Goal: Check status: Check status

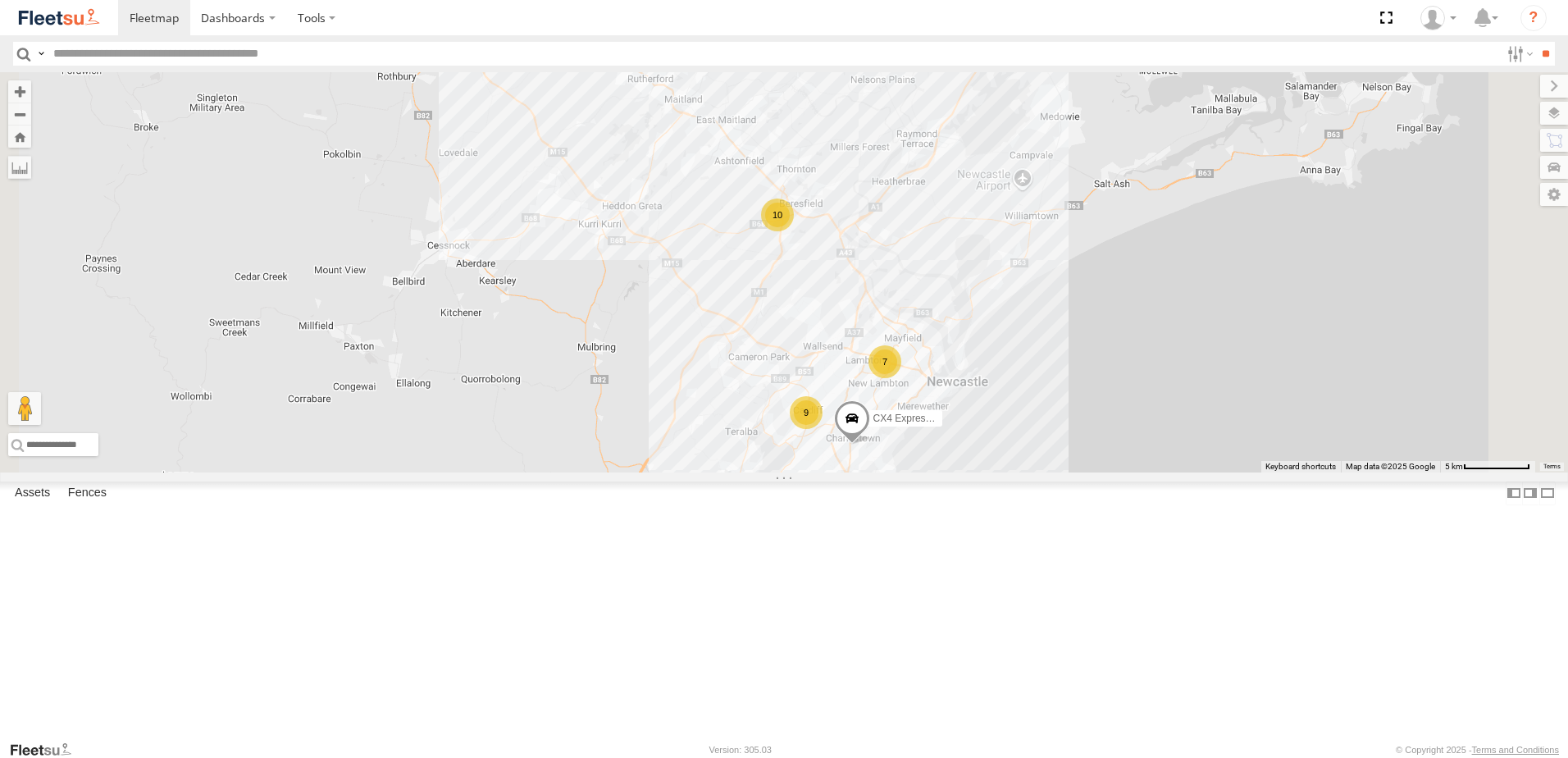
select select "**********"
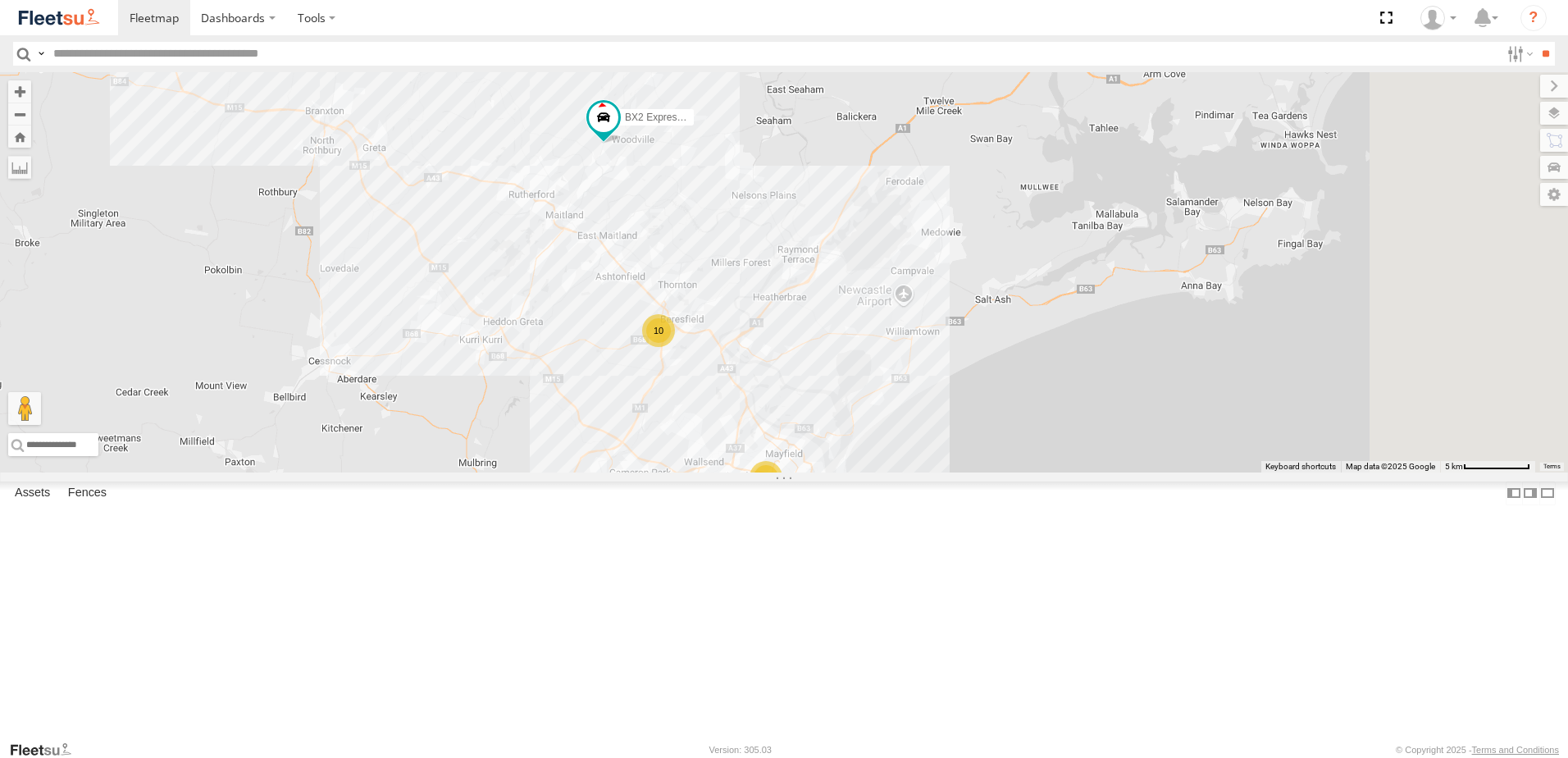
drag, startPoint x: 1010, startPoint y: 222, endPoint x: 885, endPoint y: 350, distance: 178.9
click at [885, 350] on div "CX4 Express Ute BX2 Express Ute 10 7 9" at bounding box center [784, 273] width 1568 height 400
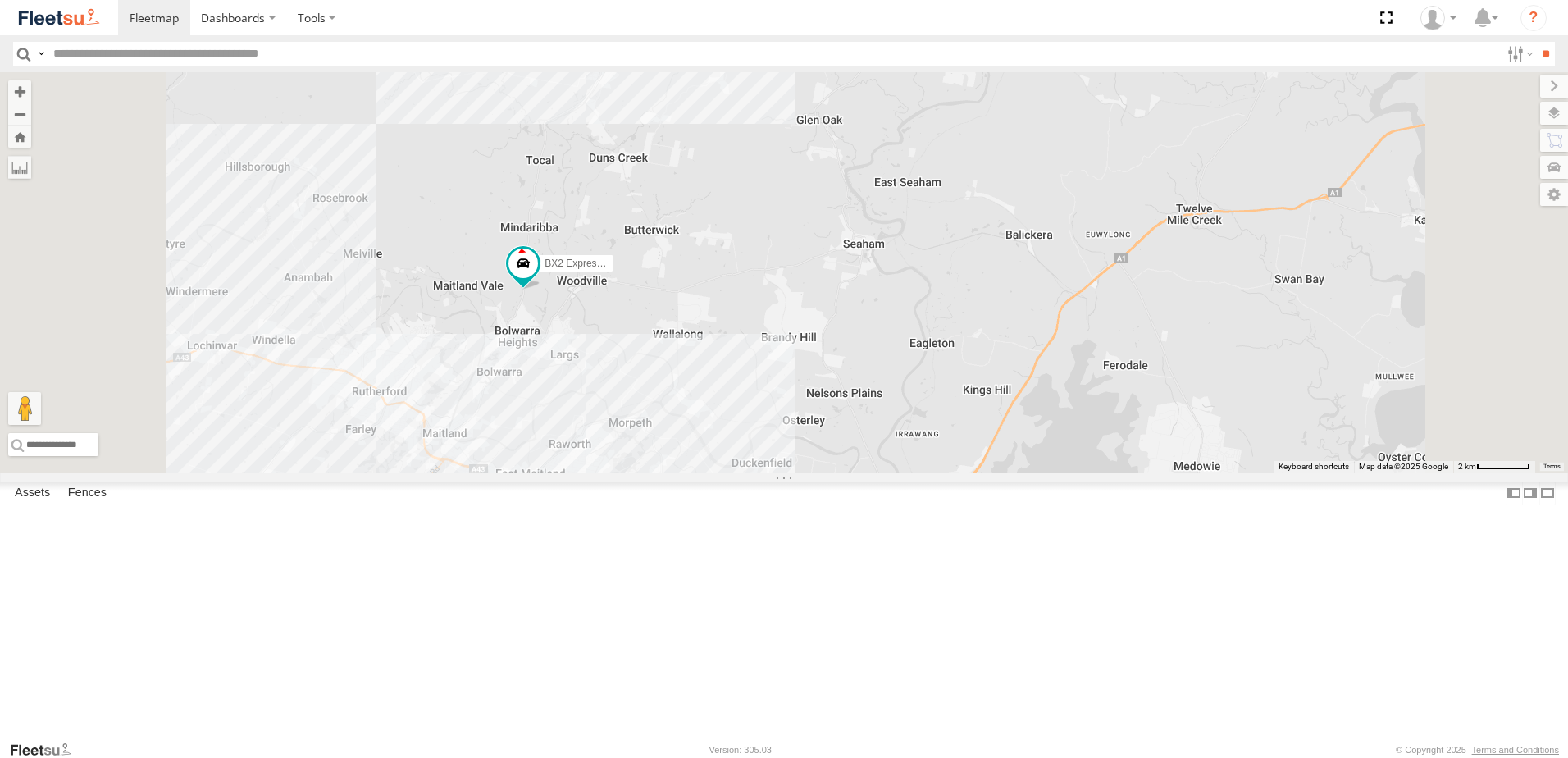
drag, startPoint x: 884, startPoint y: 212, endPoint x: 891, endPoint y: 298, distance: 86.3
click at [890, 290] on div "CX4 Express Ute BX2 Express Ute 10" at bounding box center [784, 273] width 1568 height 400
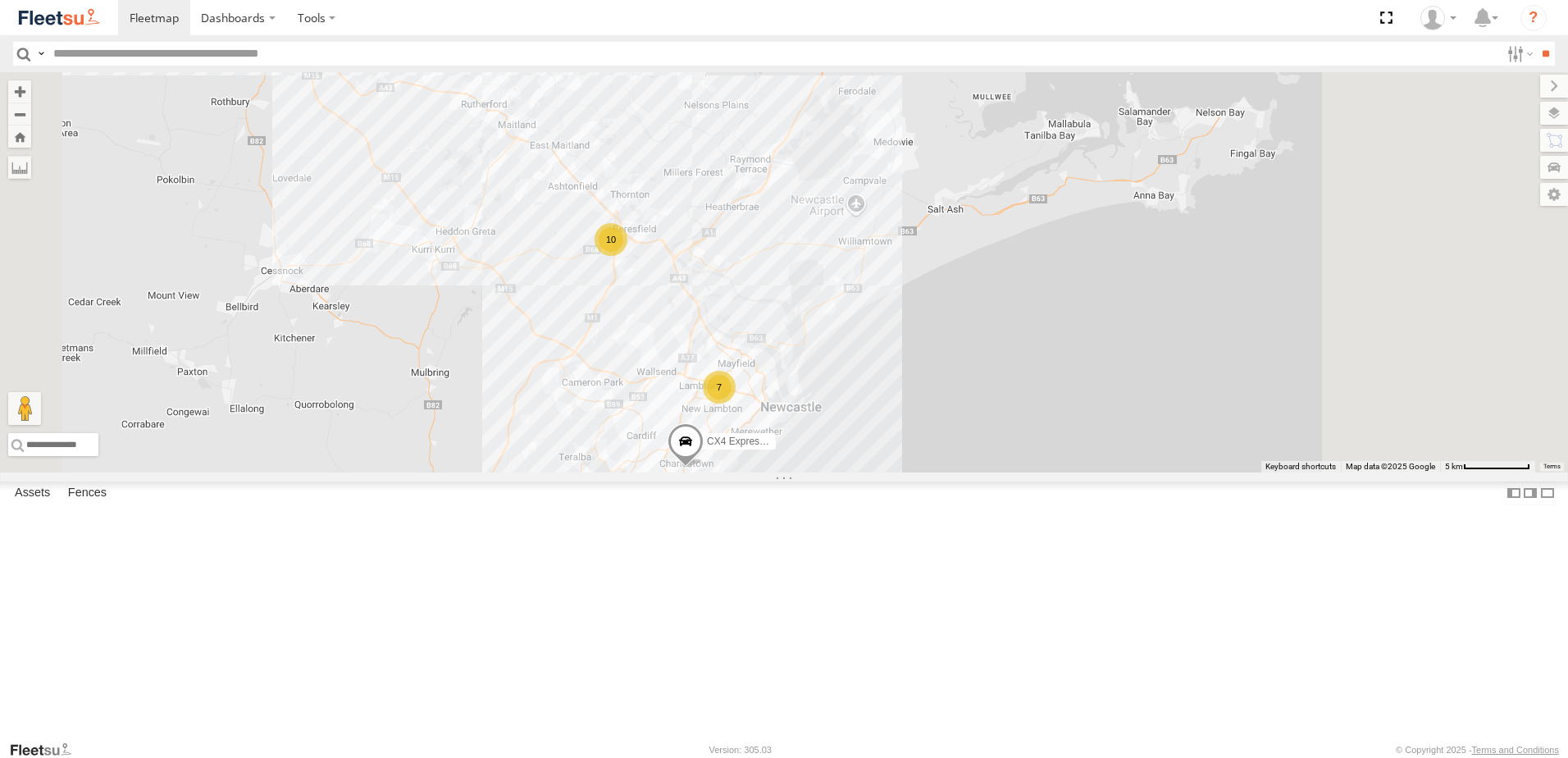
drag, startPoint x: 827, startPoint y: 443, endPoint x: 790, endPoint y: 272, distance: 175.0
click at [790, 272] on div "CX4 Express Ute BX2 Express Ute 10 7" at bounding box center [784, 273] width 1568 height 400
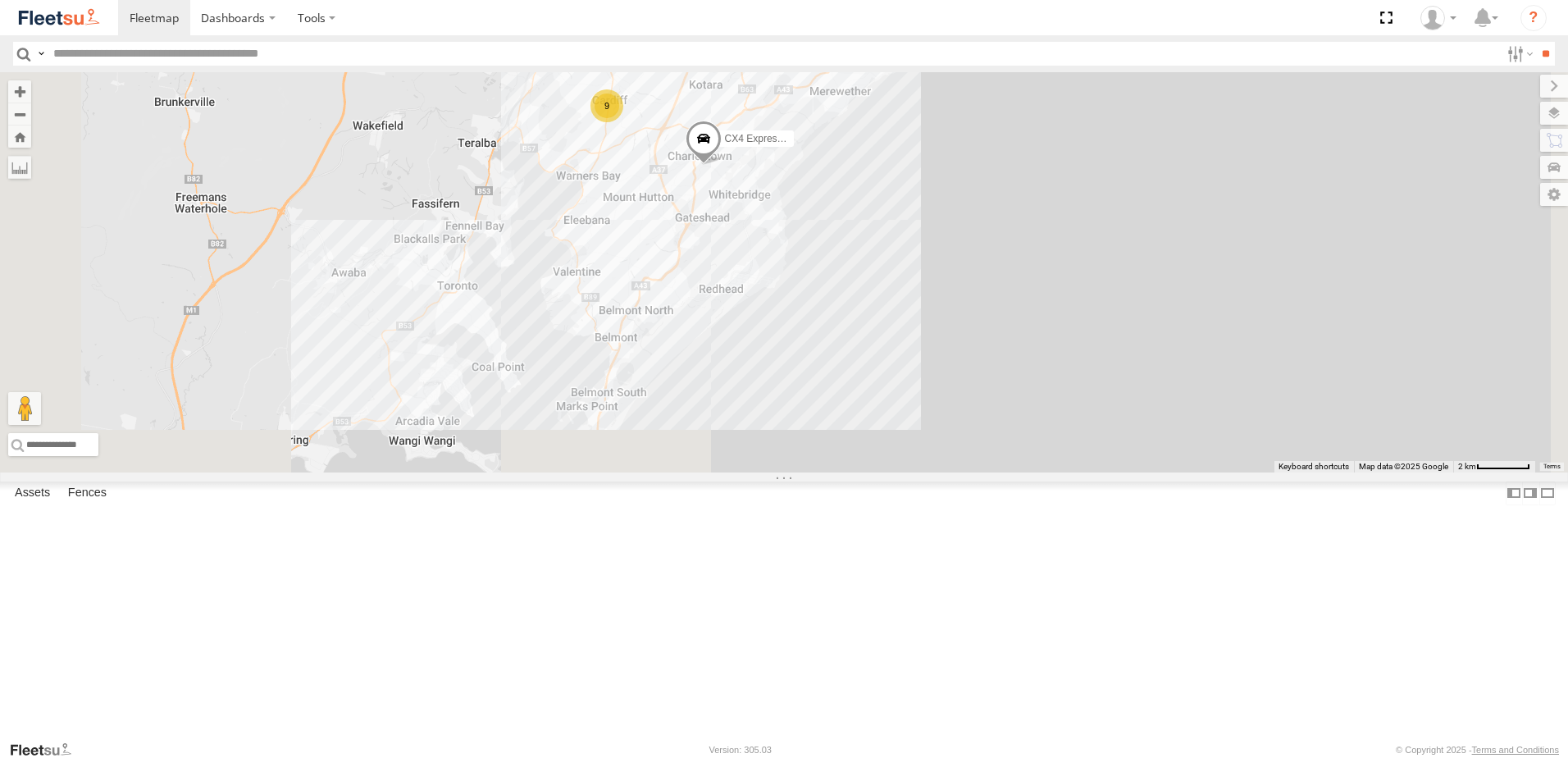
drag, startPoint x: 780, startPoint y: 571, endPoint x: 828, endPoint y: 288, distance: 287.0
click at [828, 267] on div "CX4 Express Ute BX2 Express Ute 10 7 9" at bounding box center [784, 273] width 1568 height 400
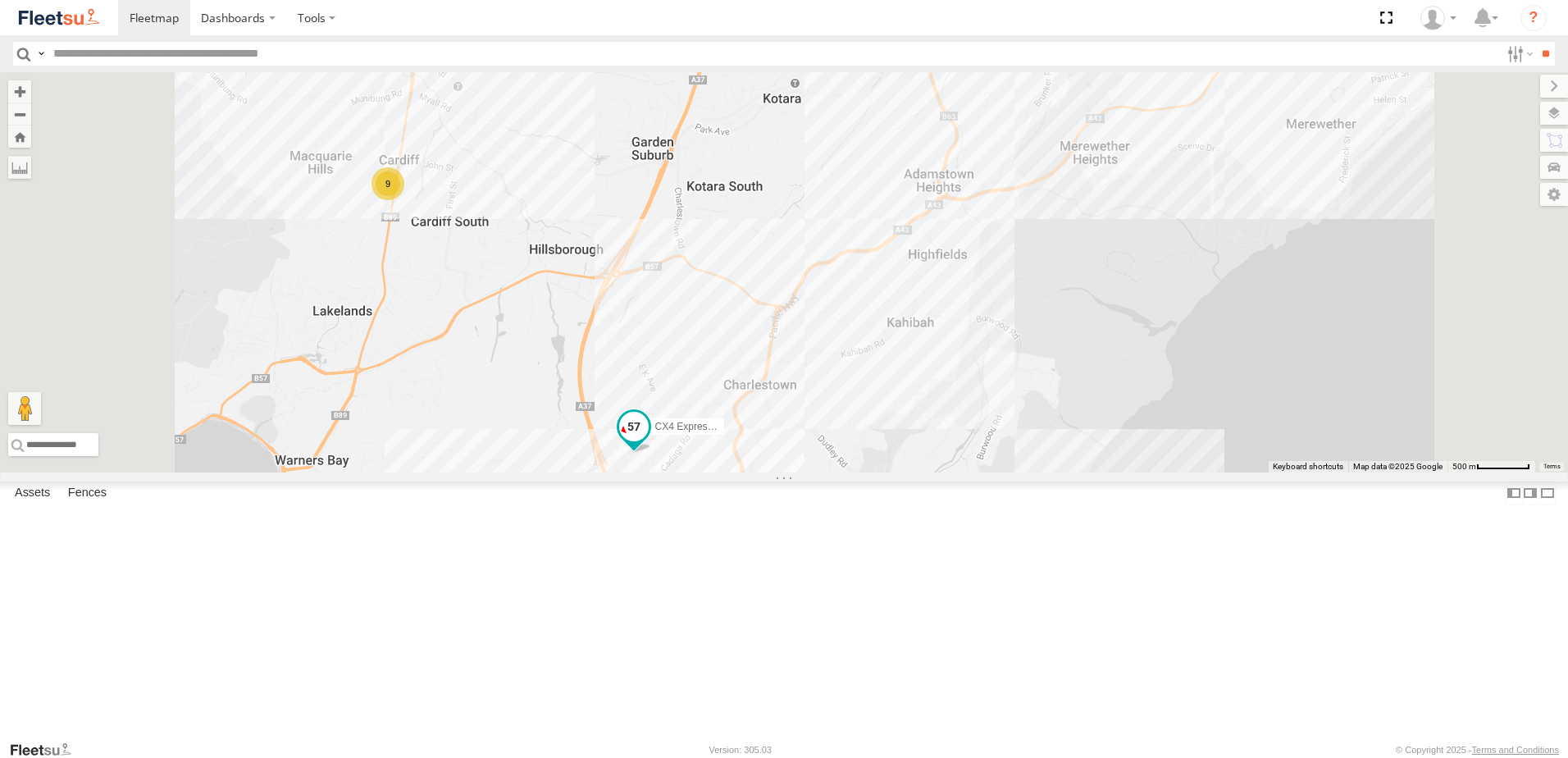
drag, startPoint x: 885, startPoint y: 572, endPoint x: 904, endPoint y: 380, distance: 192.9
click at [904, 384] on div "CX4 Express Ute BX2 Express Ute 9" at bounding box center [784, 273] width 1568 height 400
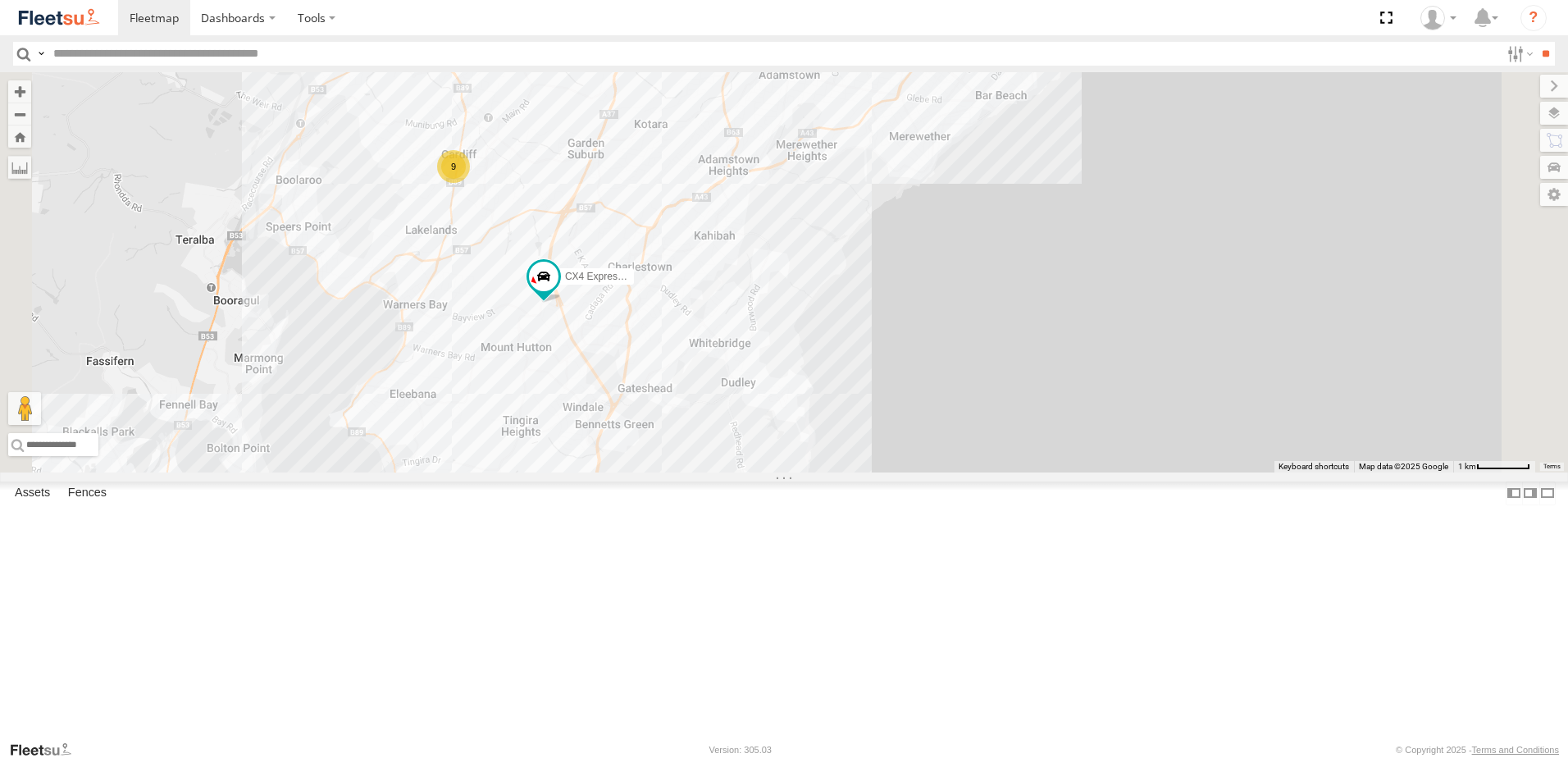
drag, startPoint x: 903, startPoint y: 147, endPoint x: 844, endPoint y: 287, distance: 151.9
click at [844, 287] on div "CX4 Express Ute BX2 Express Ute 9" at bounding box center [784, 273] width 1568 height 400
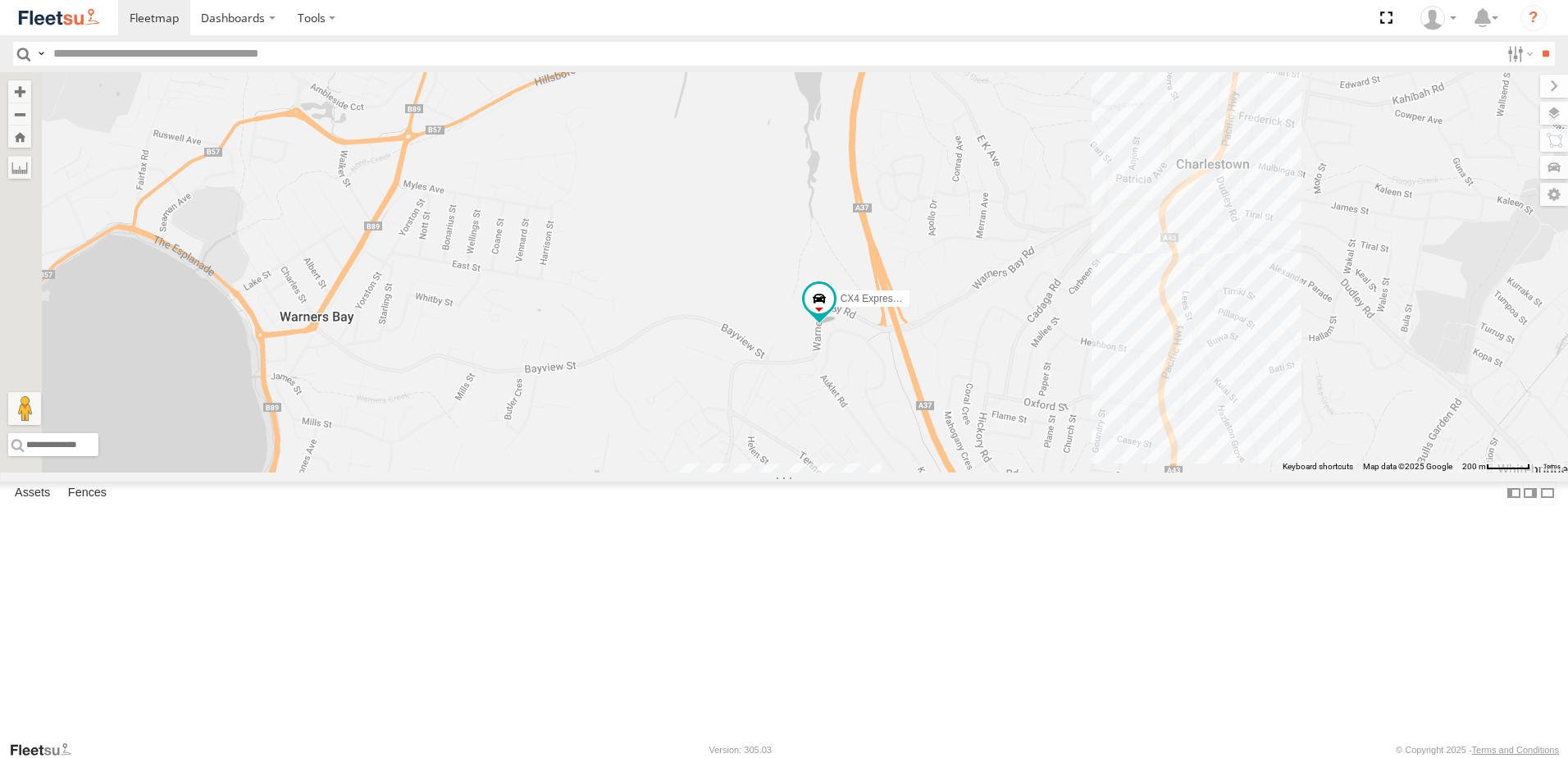
drag, startPoint x: 497, startPoint y: 473, endPoint x: 908, endPoint y: 484, distance: 411.1
click at [908, 473] on div "CX4 Express Ute BX2 Express Ute" at bounding box center [784, 273] width 1568 height 400
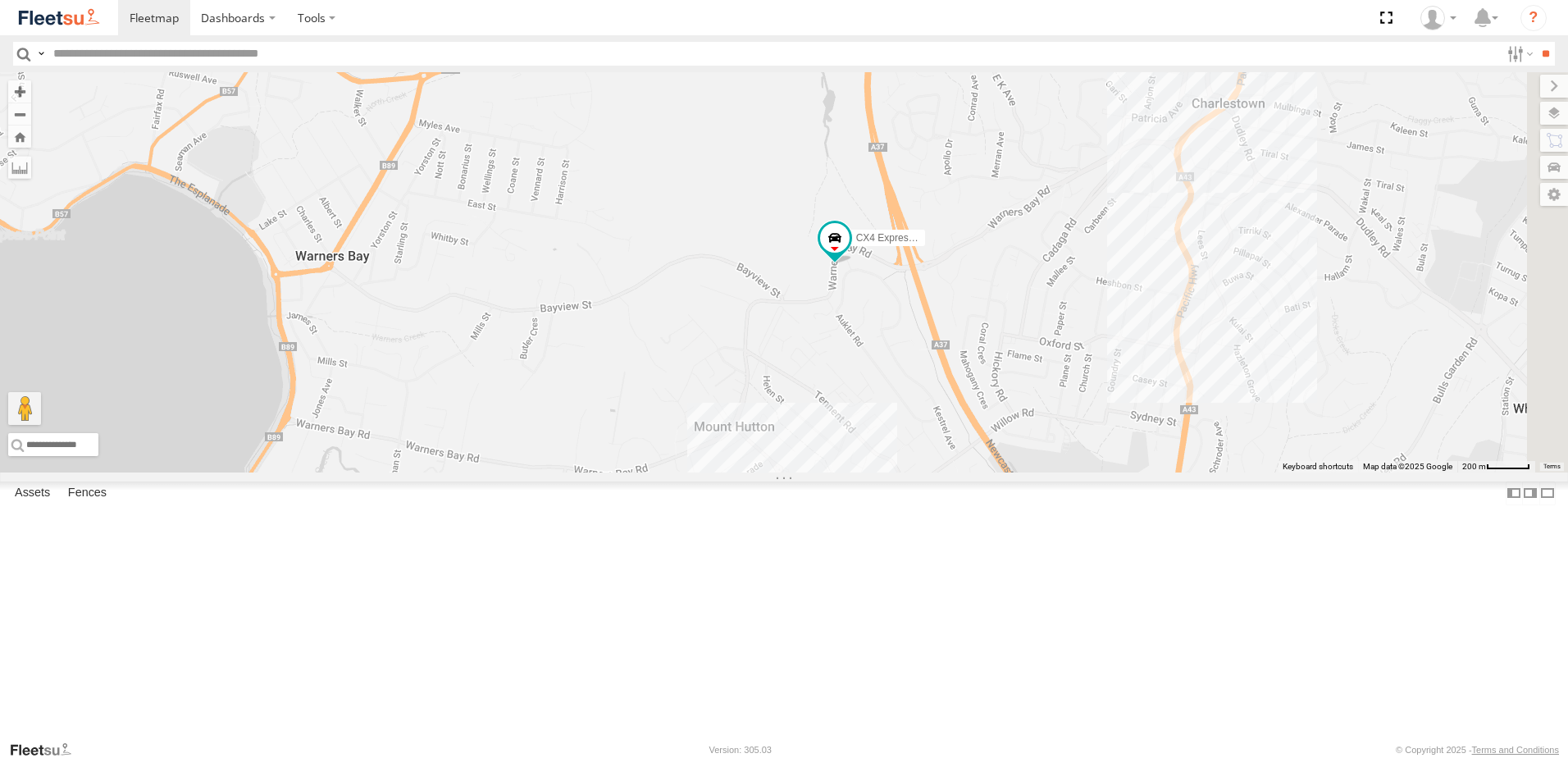
drag, startPoint x: 1459, startPoint y: 548, endPoint x: 1159, endPoint y: 462, distance: 312.1
click at [1159, 462] on div "CX4 Express Ute BX2 Express Ute" at bounding box center [784, 273] width 1568 height 400
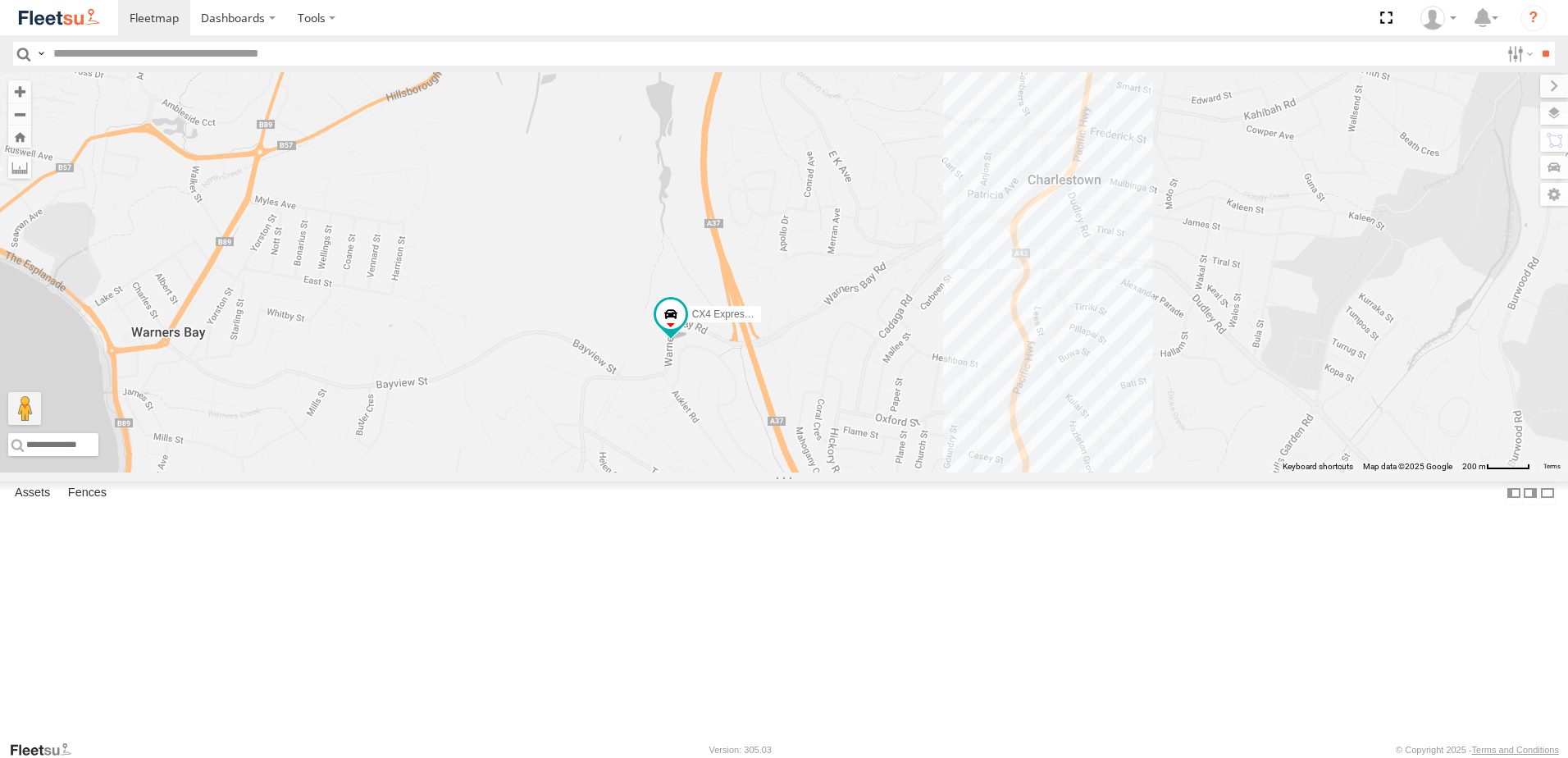
drag, startPoint x: 1359, startPoint y: 411, endPoint x: 1188, endPoint y: 488, distance: 187.5
click at [1188, 473] on div "CX4 Express Ute BX2 Express Ute" at bounding box center [784, 273] width 1568 height 400
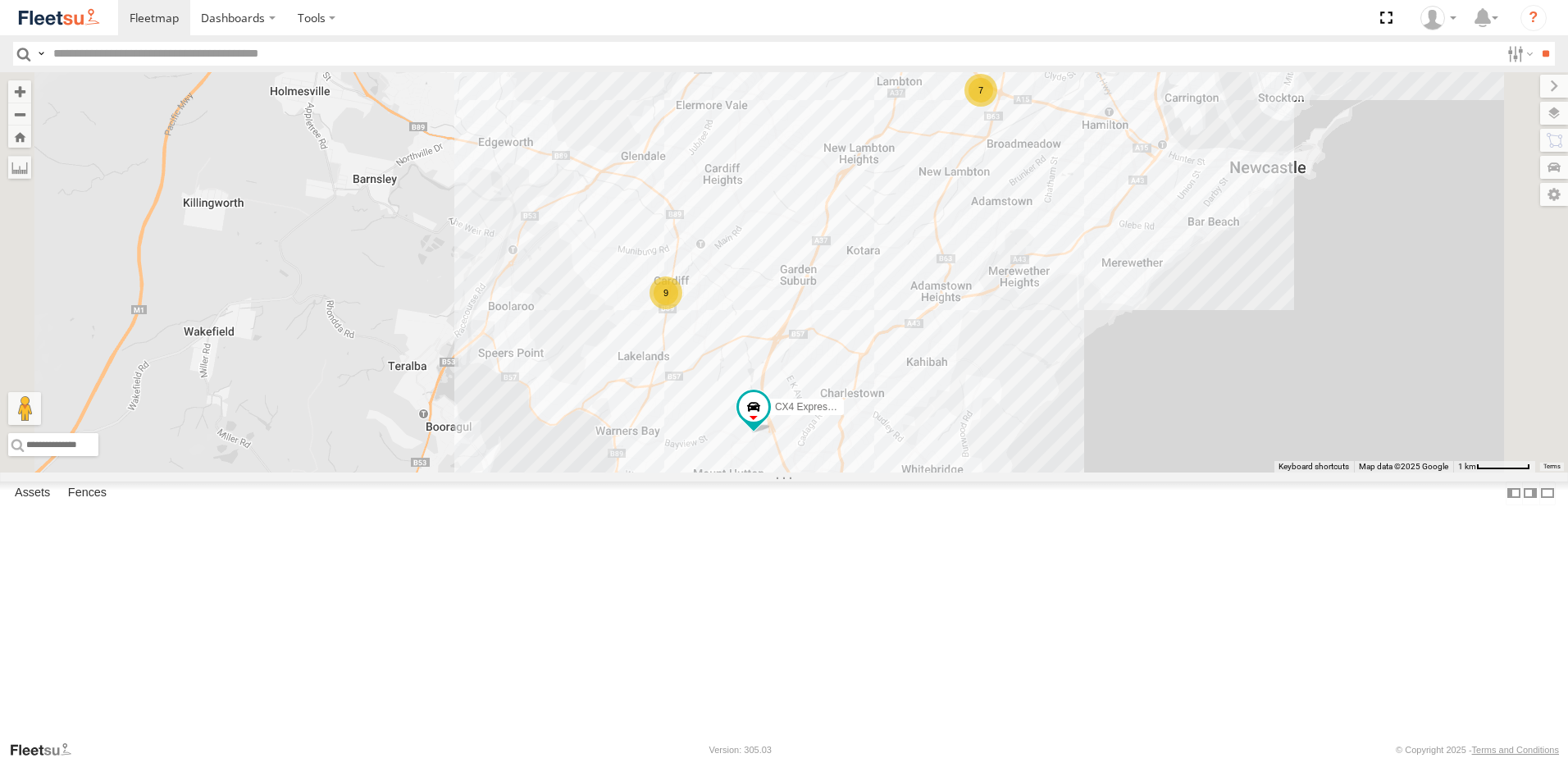
drag, startPoint x: 1142, startPoint y: 310, endPoint x: 1017, endPoint y: 398, distance: 152.9
click at [1017, 398] on div "CX4 Express Ute BX2 Express Ute 7 9" at bounding box center [784, 273] width 1568 height 400
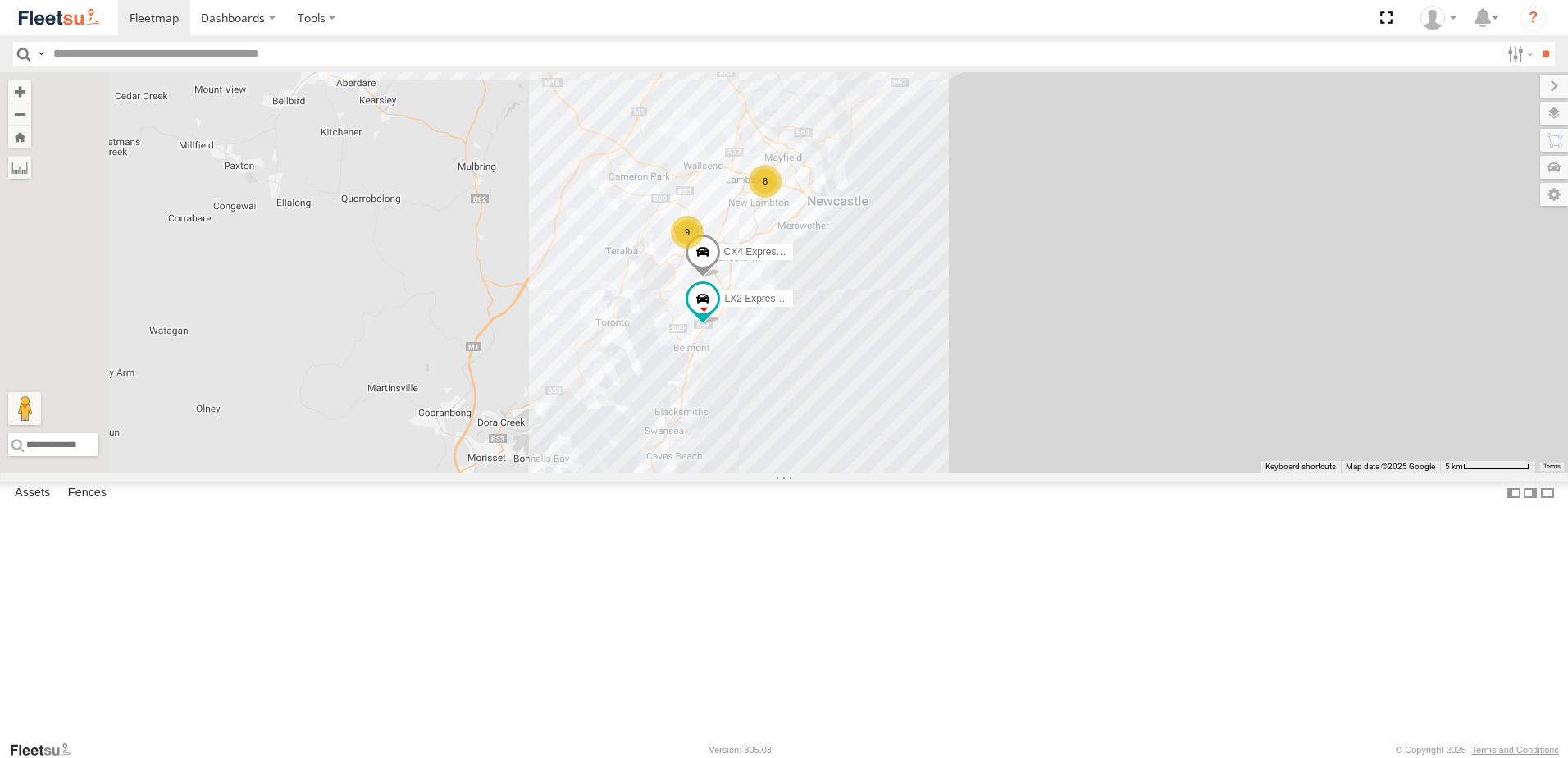
drag, startPoint x: 787, startPoint y: 428, endPoint x: 802, endPoint y: 333, distance: 96.2
click at [802, 333] on div "BX2 Express Ute LX2 Express Ute CX4 Express Ute 10 9 6" at bounding box center [784, 273] width 1568 height 400
